Goal: Transaction & Acquisition: Purchase product/service

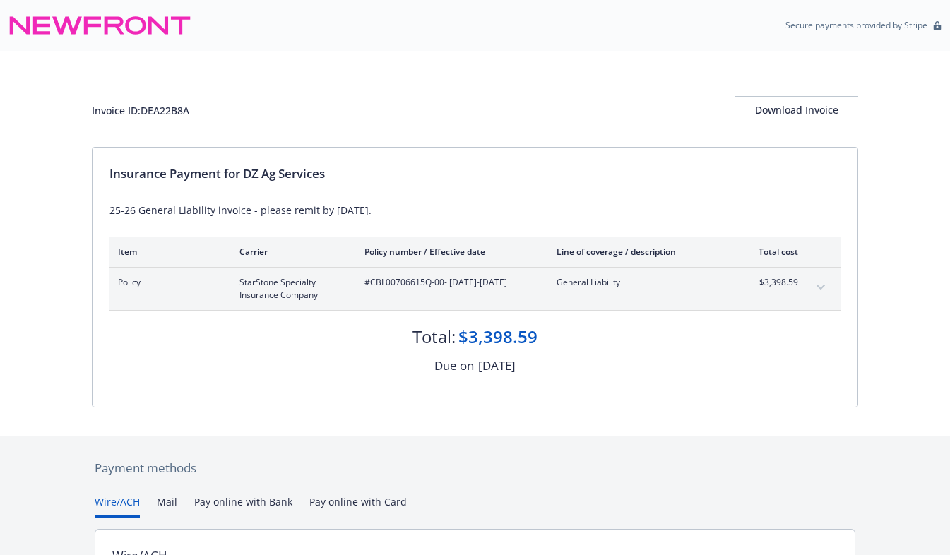
scroll to position [172, 0]
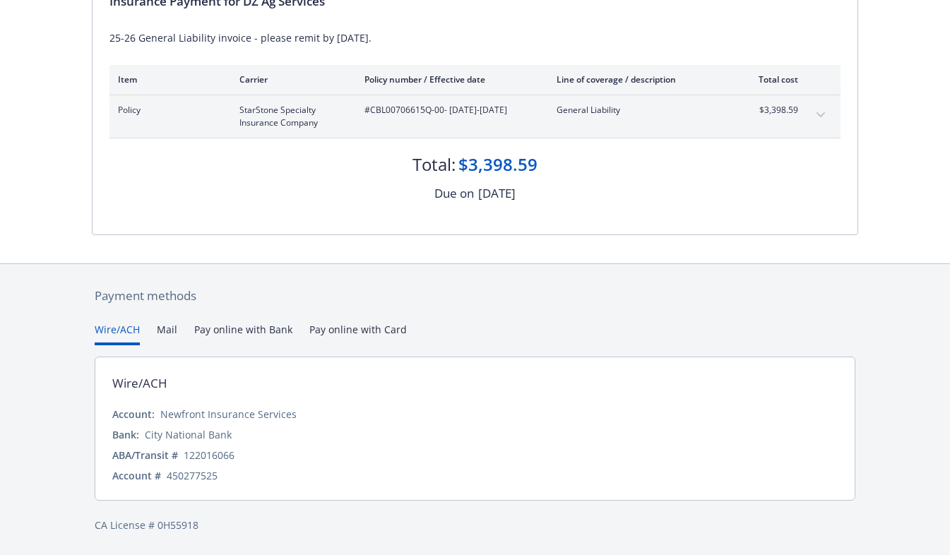
click at [232, 331] on button "Pay online with Bank" at bounding box center [243, 333] width 98 height 23
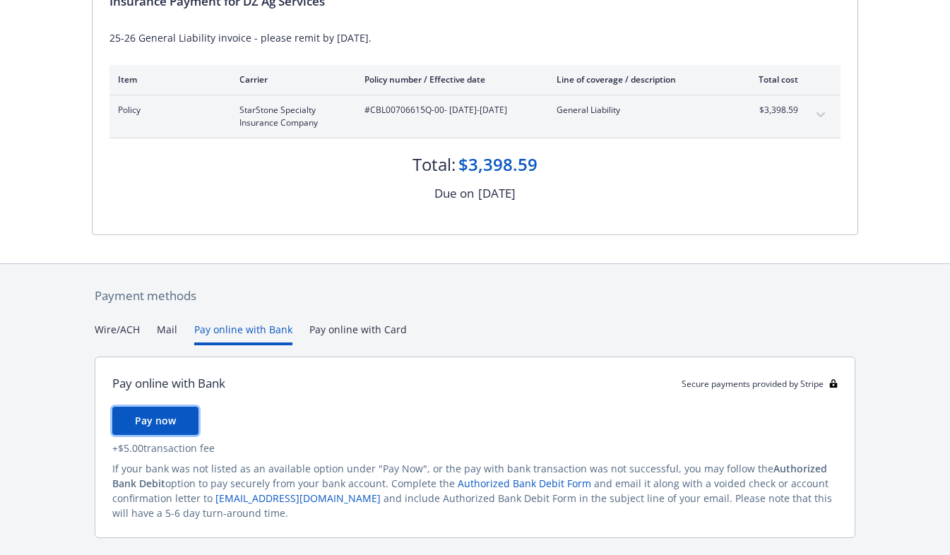
click at [169, 416] on span "Pay now" at bounding box center [155, 420] width 41 height 13
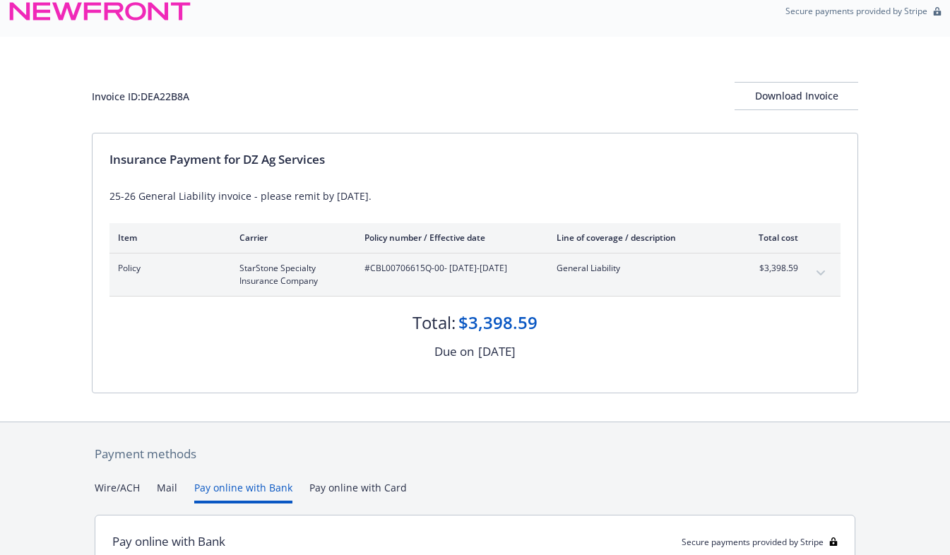
scroll to position [2, 0]
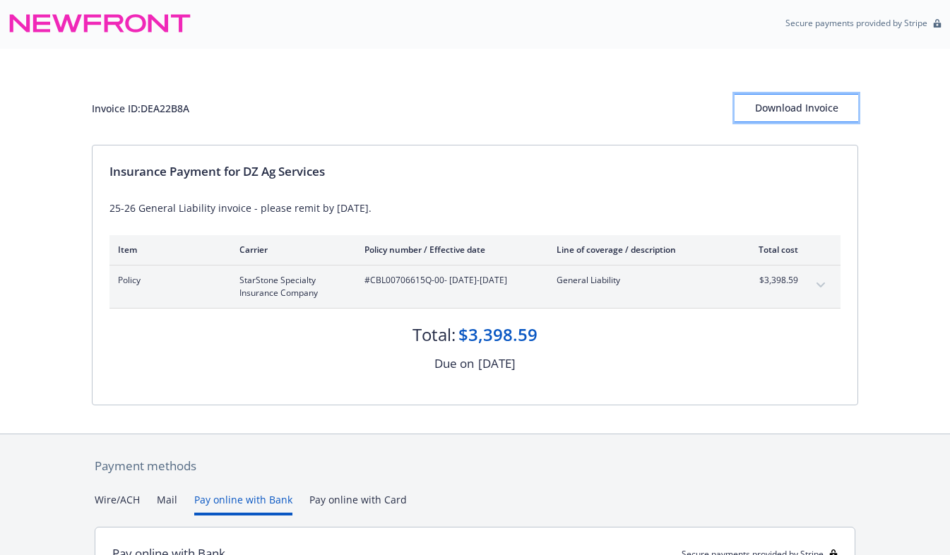
click at [784, 119] on div "Download Invoice" at bounding box center [797, 108] width 124 height 27
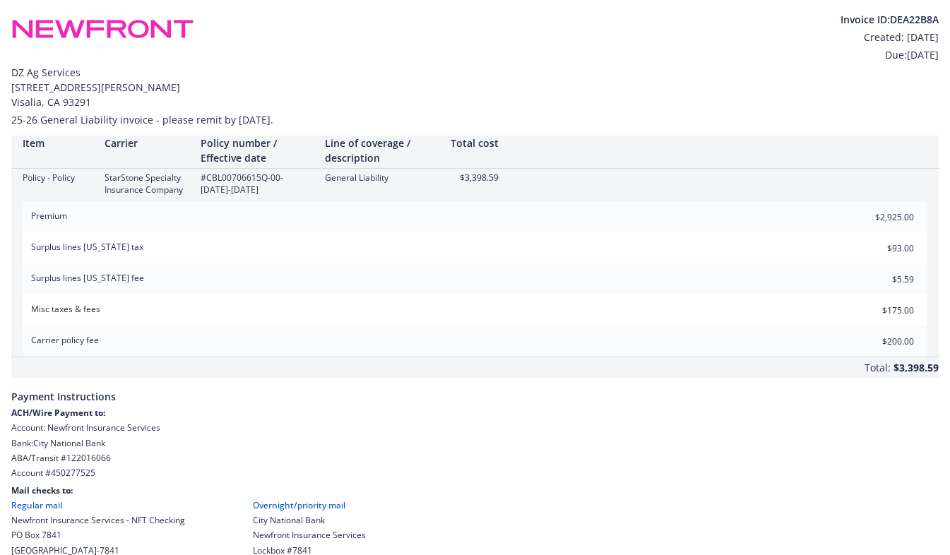
scroll to position [3, 0]
